Goal: Task Accomplishment & Management: Complete application form

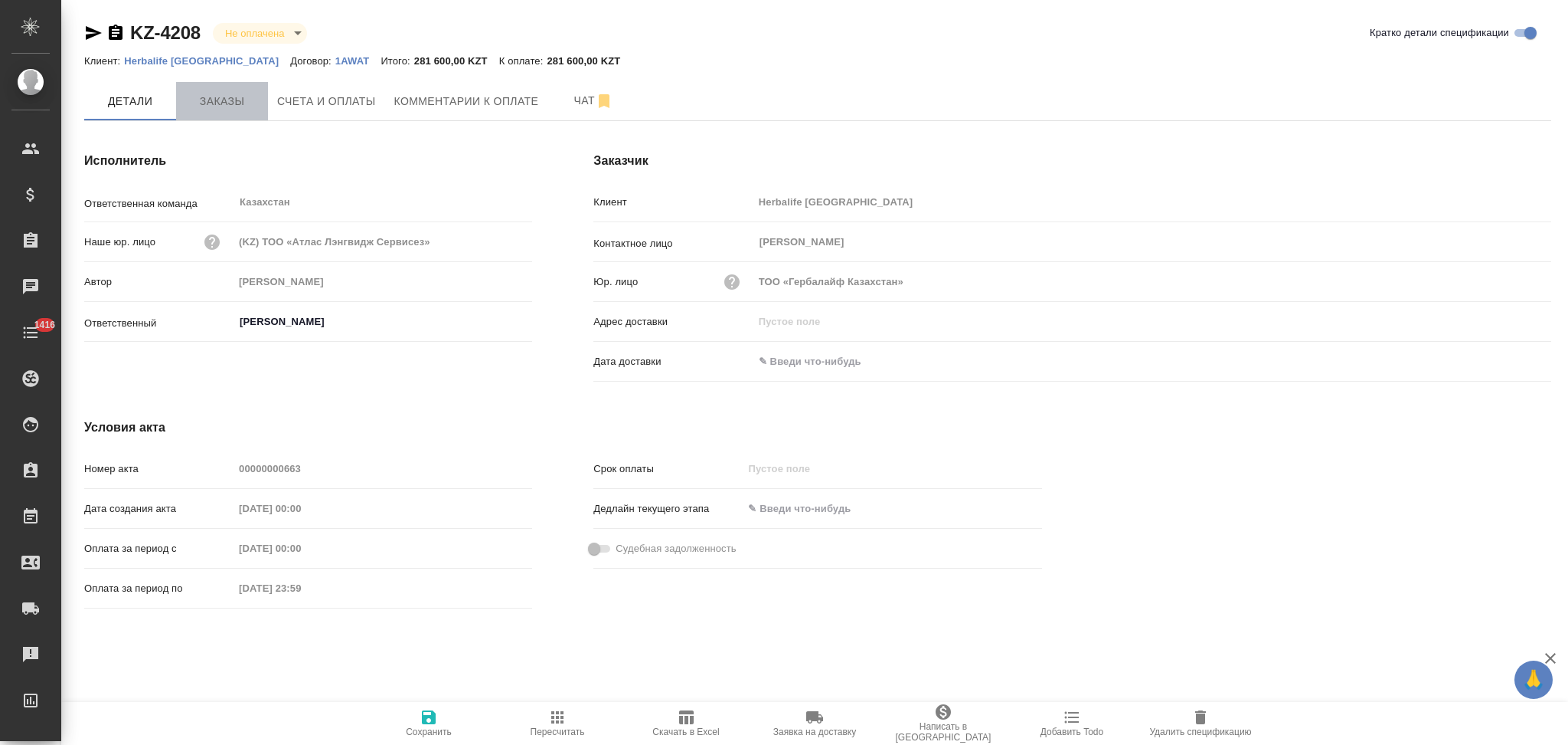
click at [228, 108] on span "Заказы" at bounding box center [222, 101] width 74 height 19
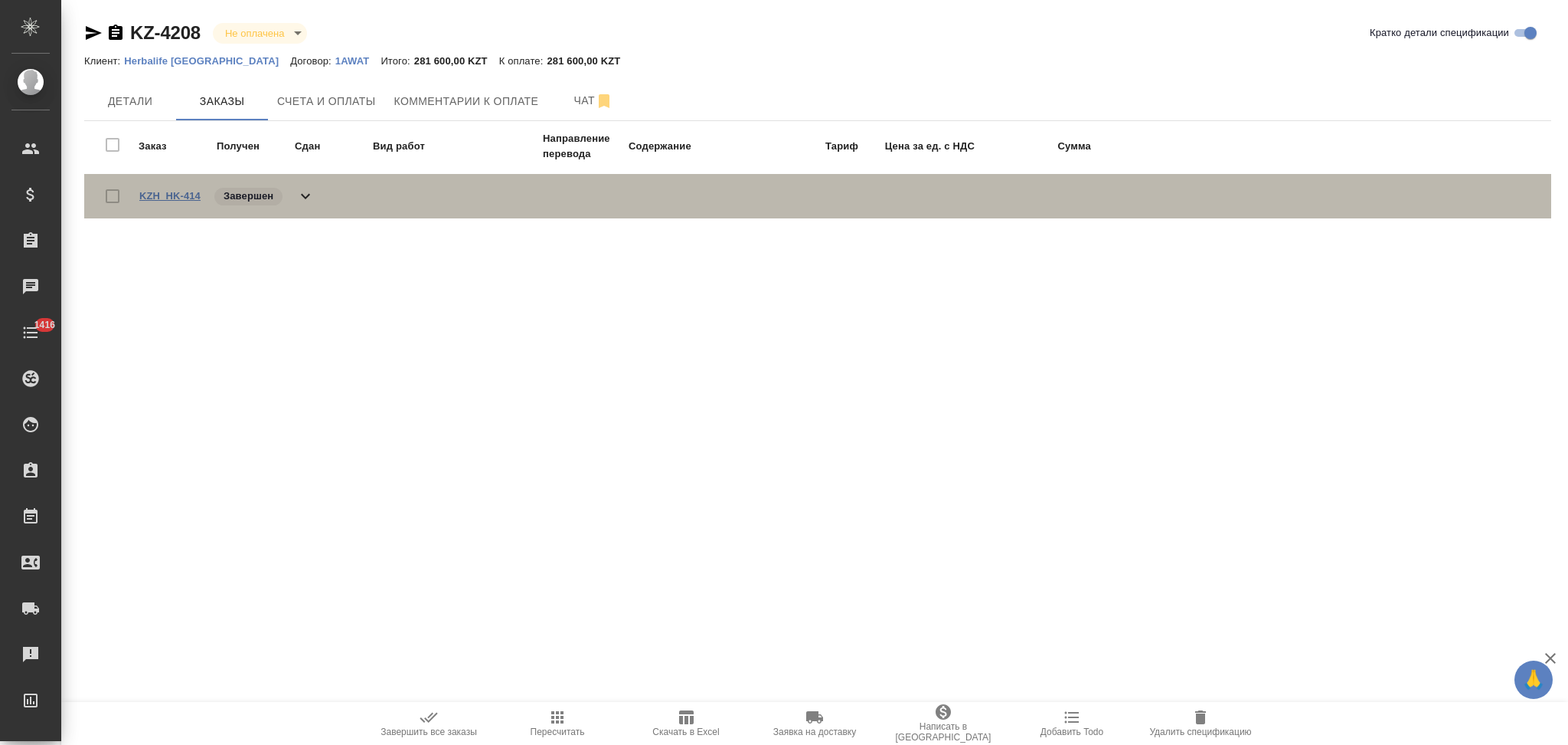
click at [186, 196] on link "KZH_HK-414" at bounding box center [170, 196] width 61 height 12
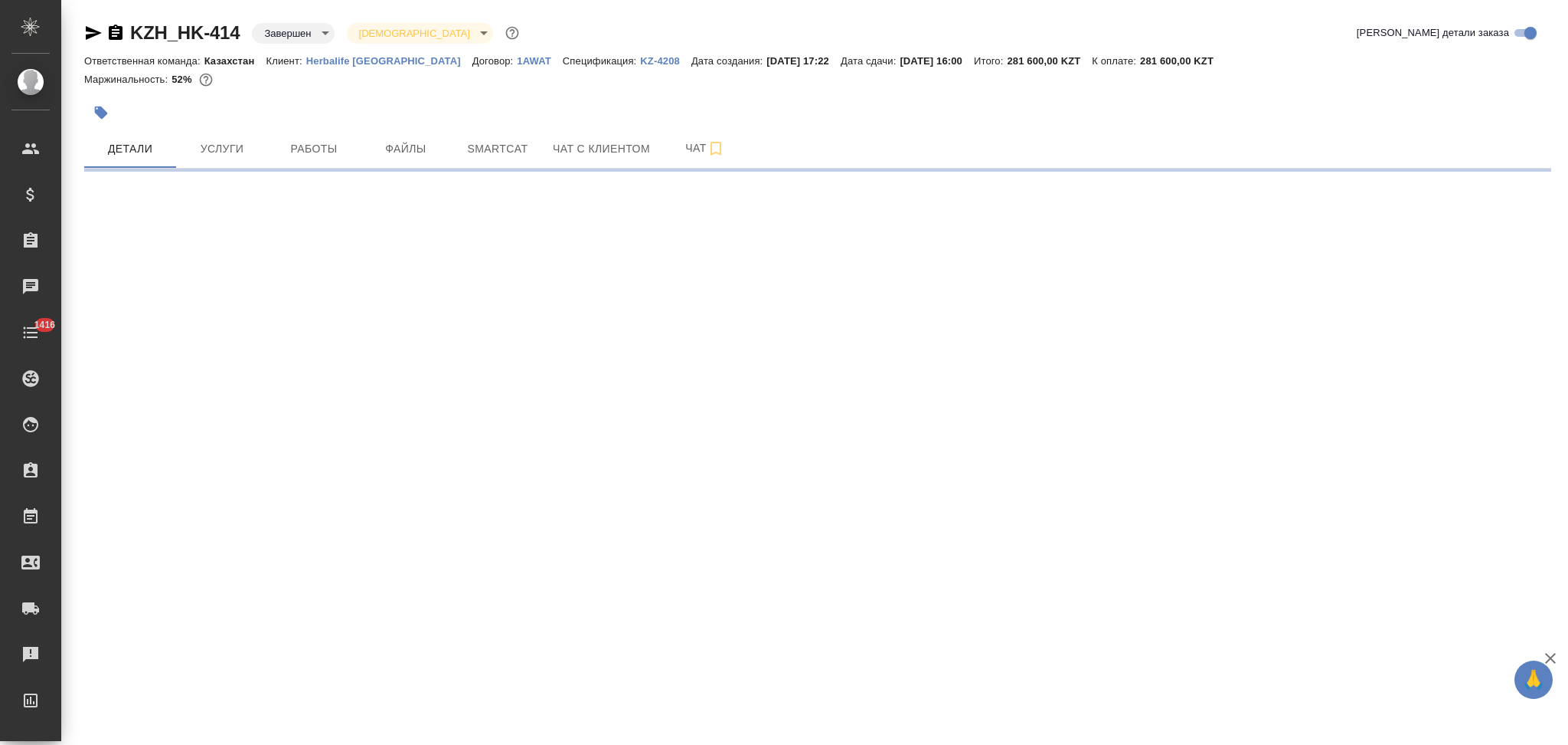
select select "RU"
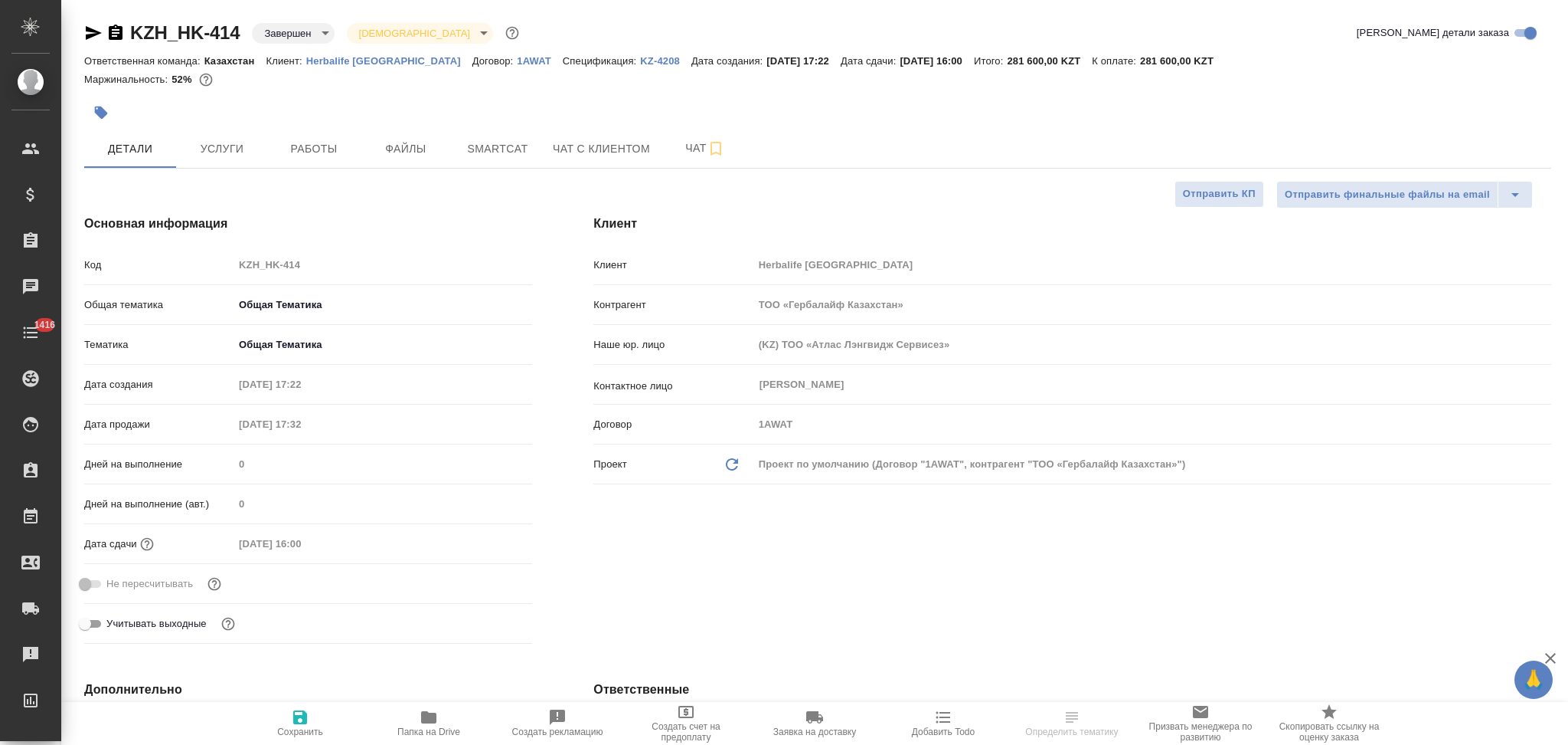
type textarea "x"
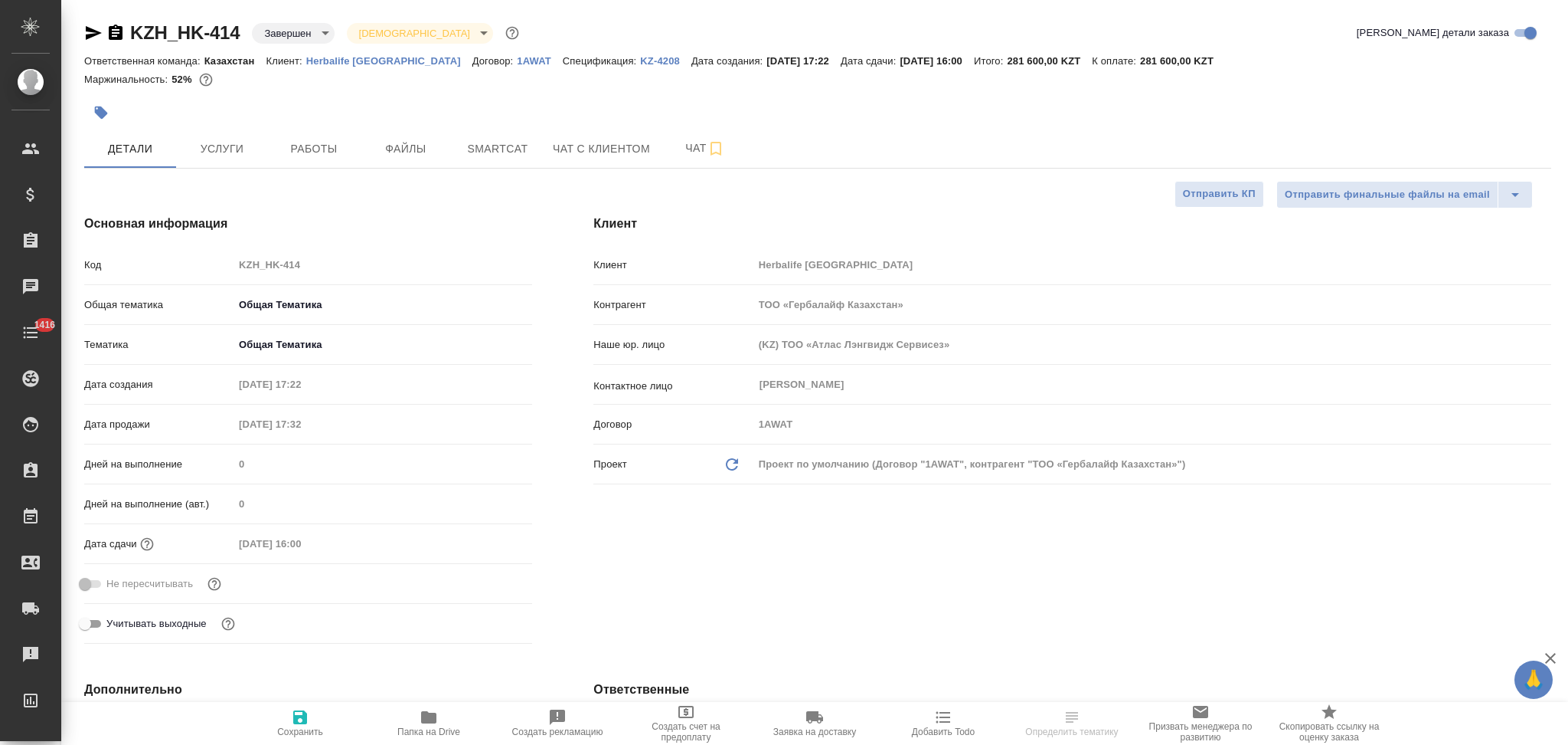
type textarea "x"
click at [209, 268] on div "Код KZH_HK-414" at bounding box center [308, 265] width 448 height 27
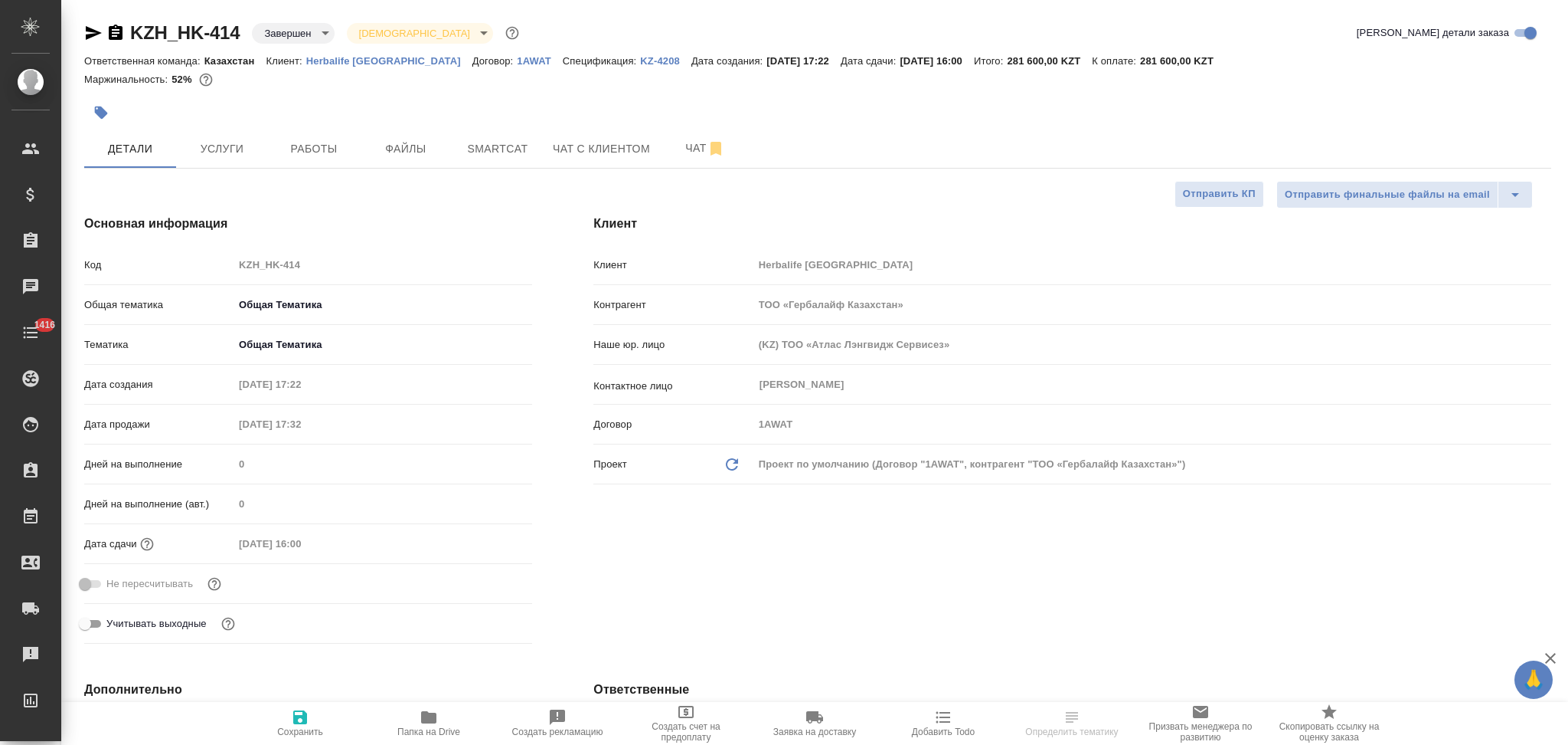
type textarea "x"
select select "RU"
type textarea "x"
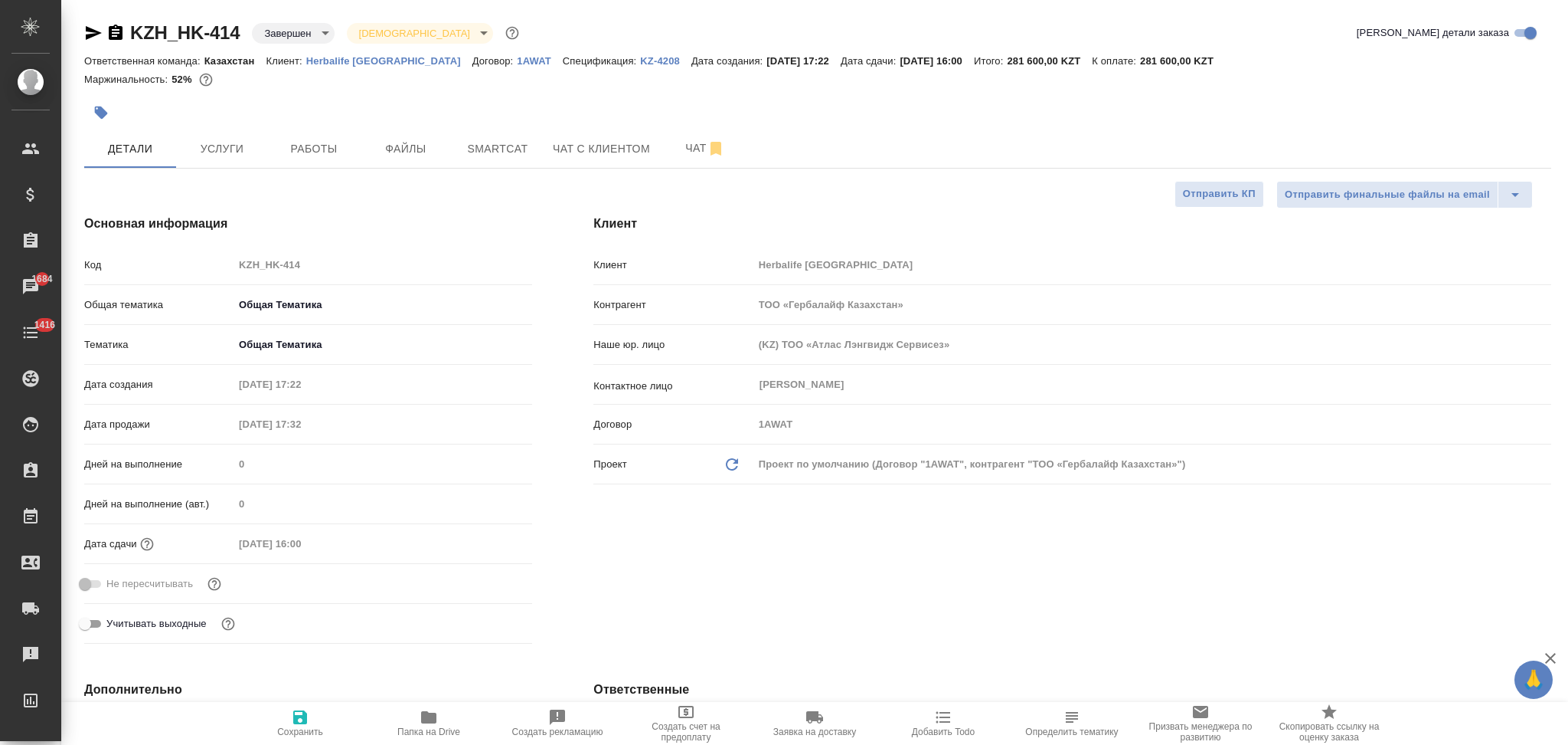
type textarea "x"
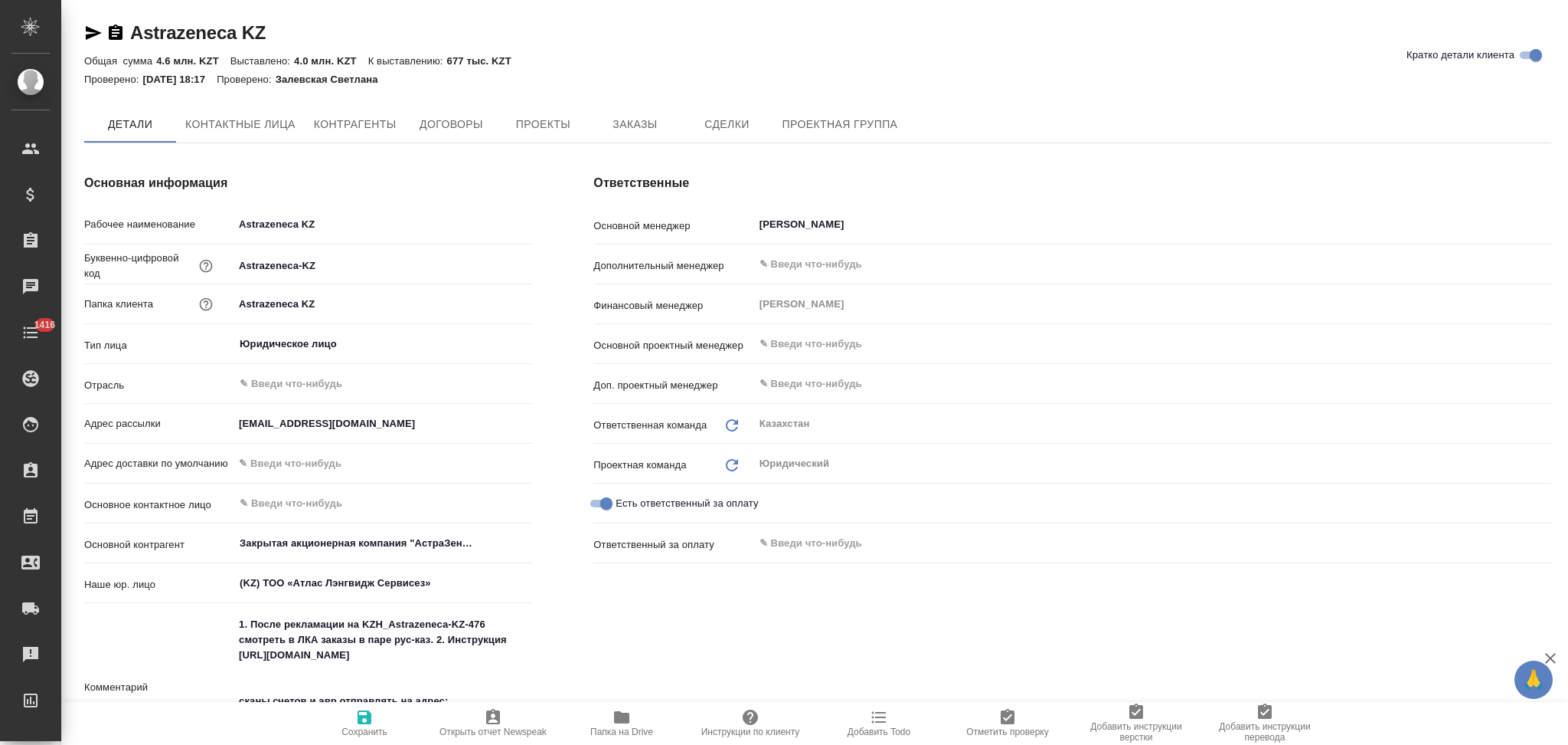
type textarea "x"
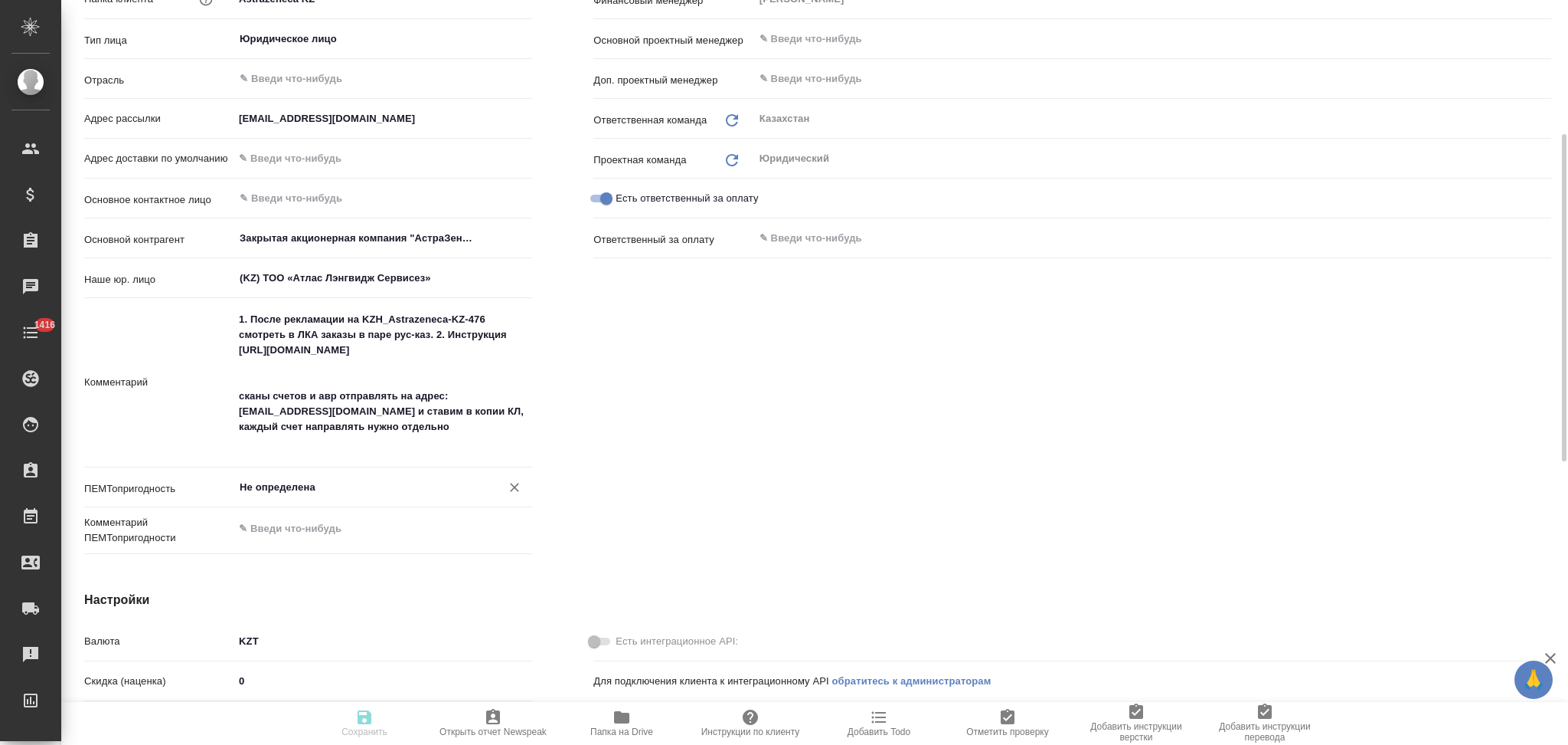
type textarea "x"
drag, startPoint x: 238, startPoint y: 427, endPoint x: 398, endPoint y: 426, distance: 160.0
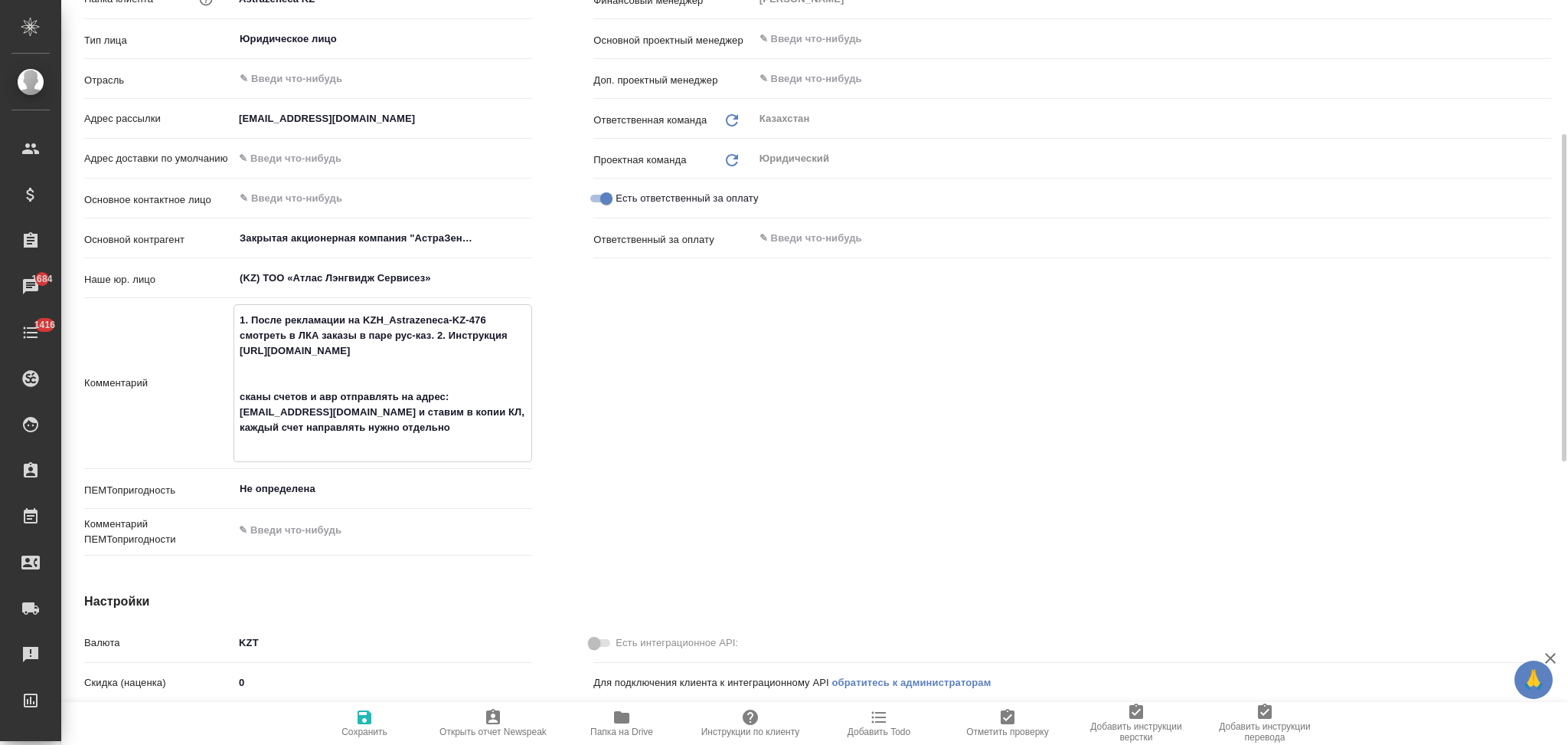
click at [398, 426] on textarea "1. После рекламации на KZH_Astrazeneca-KZ-476 смотреть в ЛКА заказы в паре рус-…" at bounding box center [383, 381] width 297 height 149
type textarea "x"
